Goal: Information Seeking & Learning: Understand process/instructions

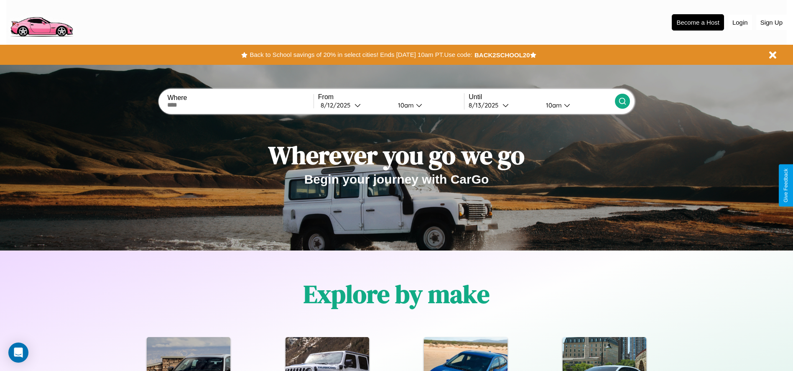
scroll to position [1200, 0]
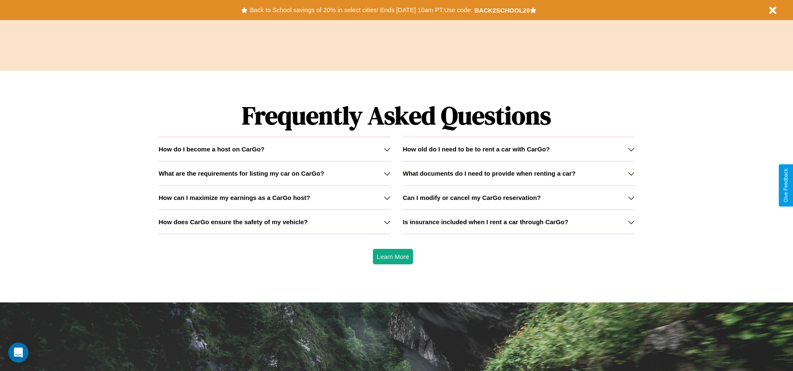
click at [631, 149] on icon at bounding box center [631, 149] width 7 height 7
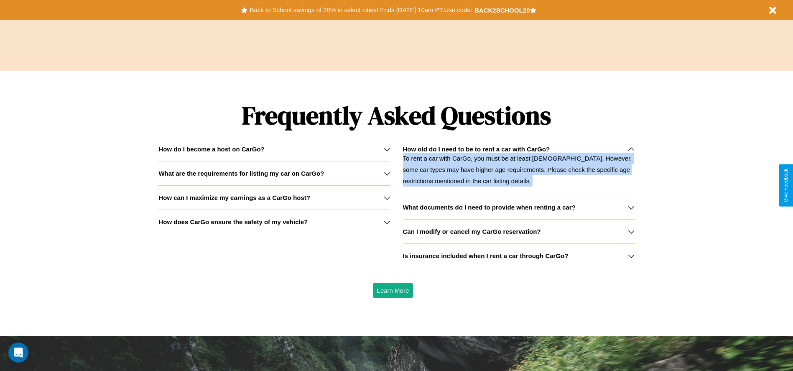
click at [631, 149] on icon at bounding box center [631, 149] width 7 height 7
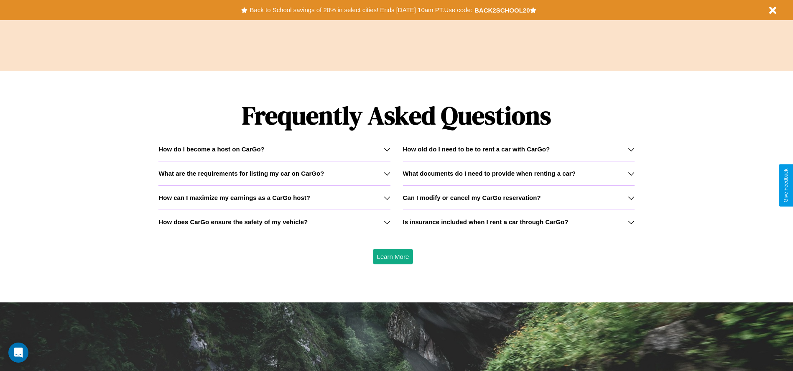
click at [274, 149] on div "How do I become a host on CarGo?" at bounding box center [274, 149] width 232 height 7
click at [519, 173] on h3 "What documents do I need to provide when renting a car?" at bounding box center [489, 173] width 173 height 7
click at [387, 173] on icon at bounding box center [387, 173] width 7 height 7
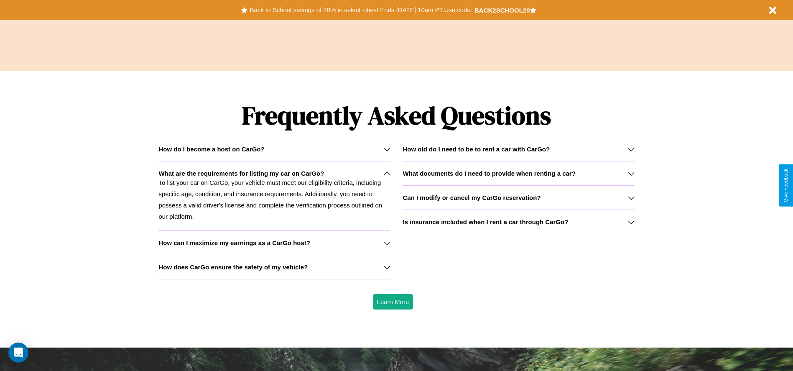
click at [631, 173] on icon at bounding box center [631, 173] width 7 height 7
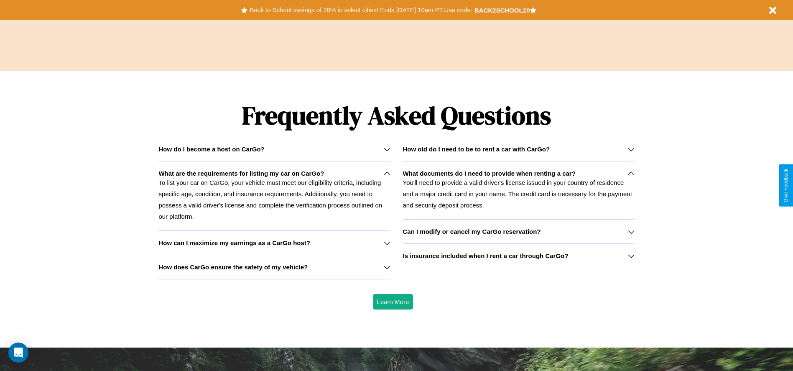
click at [274, 267] on h3 "How does CarGo ensure the safety of my vehicle?" at bounding box center [232, 266] width 149 height 7
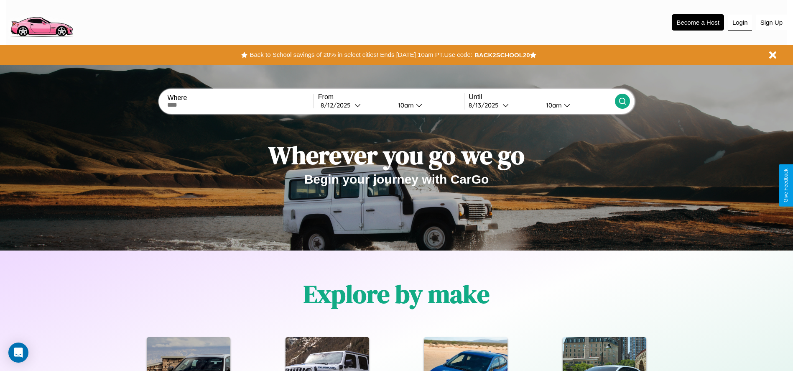
click at [740, 22] on button "Login" at bounding box center [740, 23] width 24 height 16
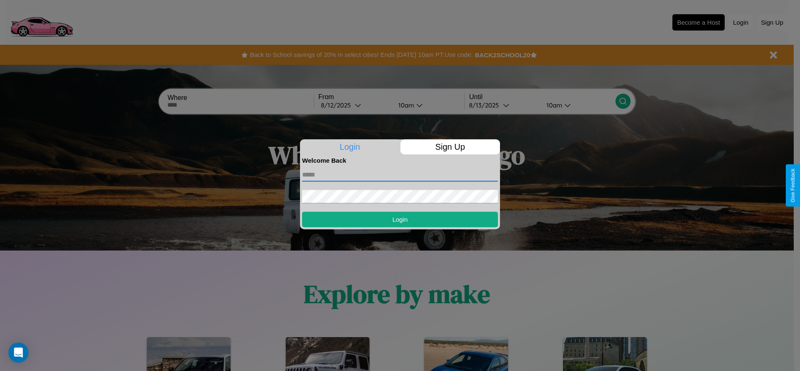
click at [400, 174] on input "text" at bounding box center [400, 174] width 196 height 13
type input "**********"
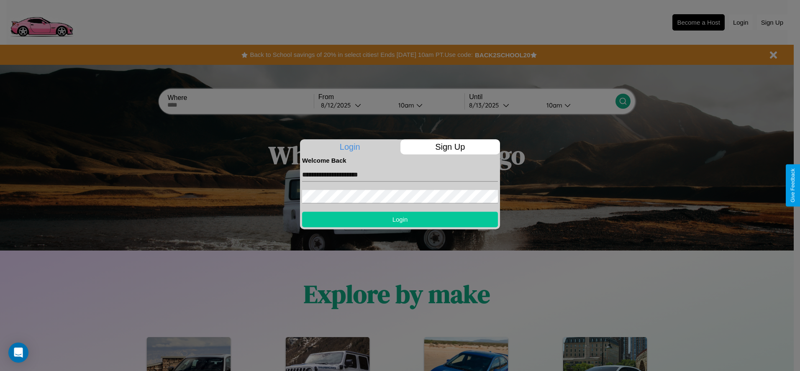
click at [400, 219] on button "Login" at bounding box center [400, 219] width 196 height 15
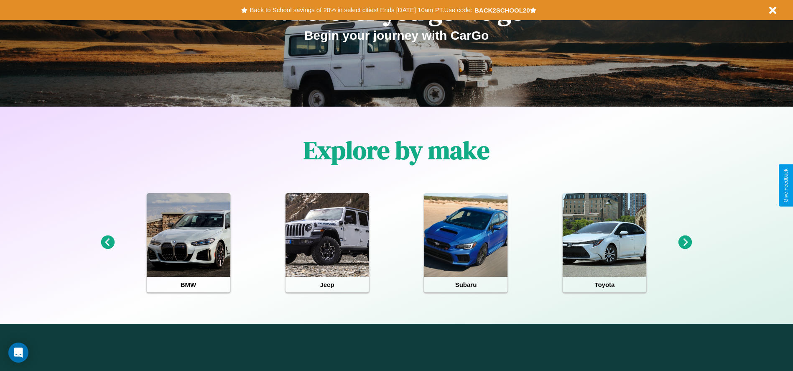
scroll to position [1012, 0]
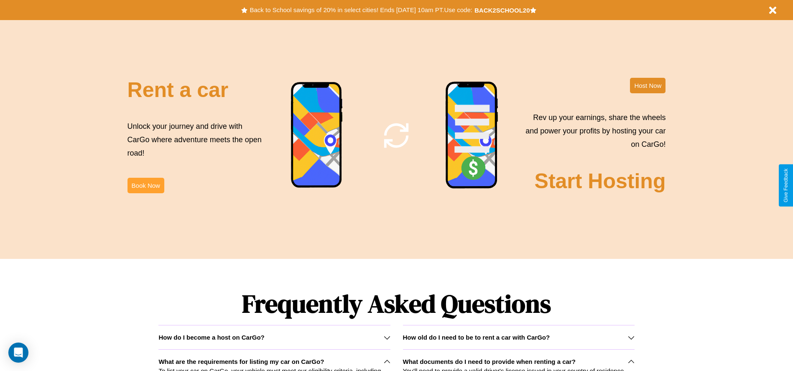
click at [146, 185] on button "Book Now" at bounding box center [146, 185] width 37 height 15
